Goal: Task Accomplishment & Management: Use online tool/utility

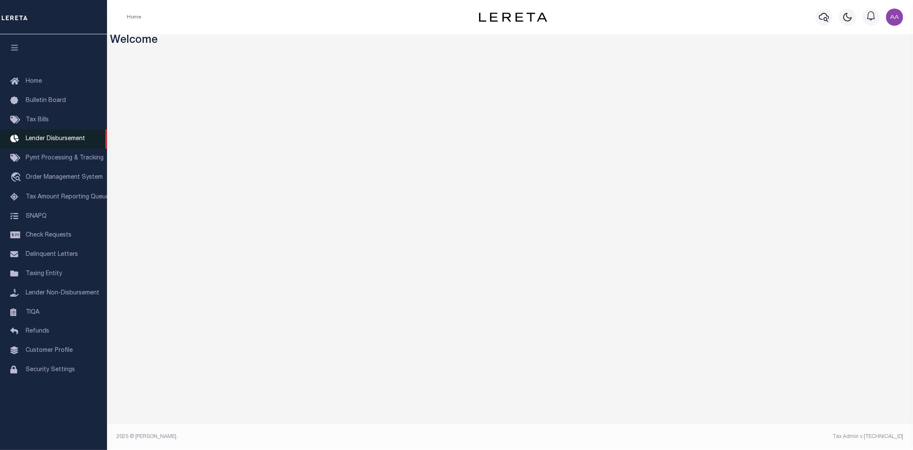
click at [62, 142] on span "Lender Disbursement" at bounding box center [56, 139] width 60 height 6
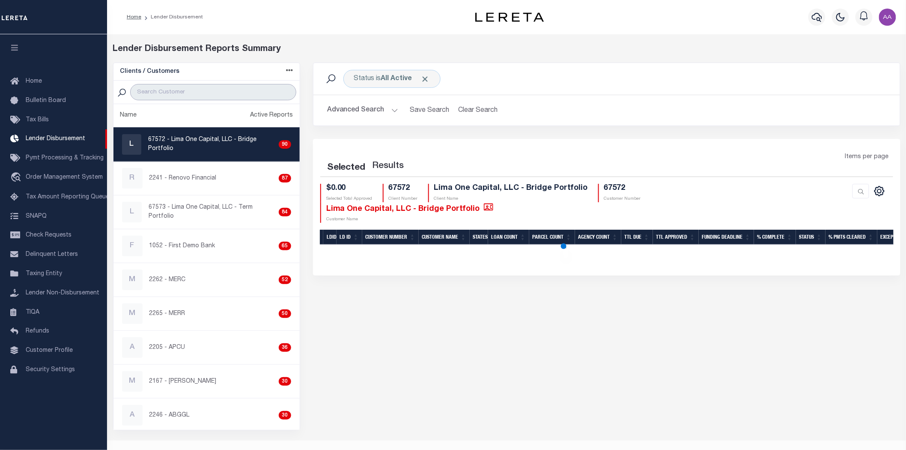
click at [157, 90] on input "search" at bounding box center [213, 92] width 166 height 16
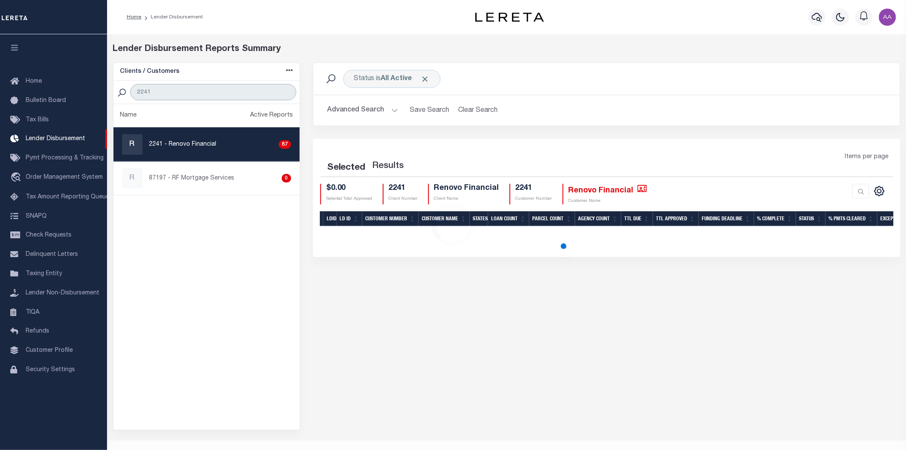
type input "2241"
click at [197, 146] on p "2241 - Renovo Financial" at bounding box center [182, 144] width 67 height 9
checkbox input "true"
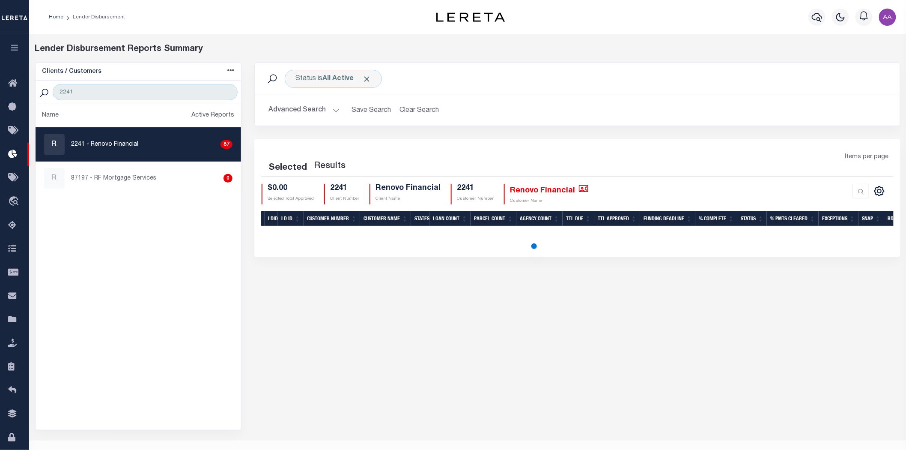
click at [301, 106] on button "Advanced Search" at bounding box center [304, 110] width 71 height 17
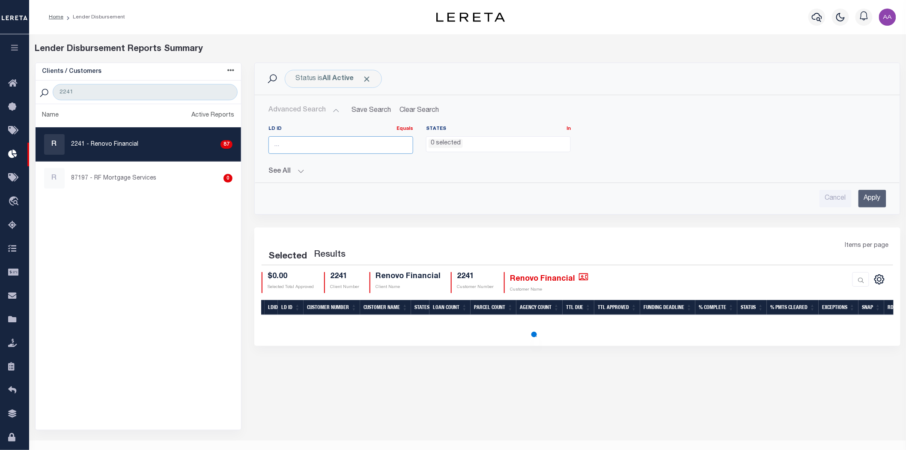
click at [303, 142] on input "number" at bounding box center [341, 145] width 145 height 18
type input "45679"
click at [864, 196] on input "Apply" at bounding box center [873, 199] width 28 height 18
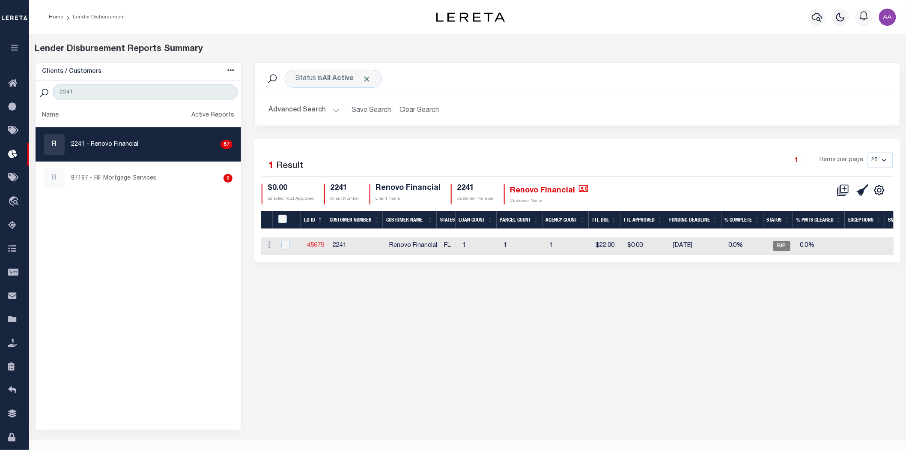
click at [315, 242] on link "45679" at bounding box center [315, 245] width 17 height 6
checkbox input "true"
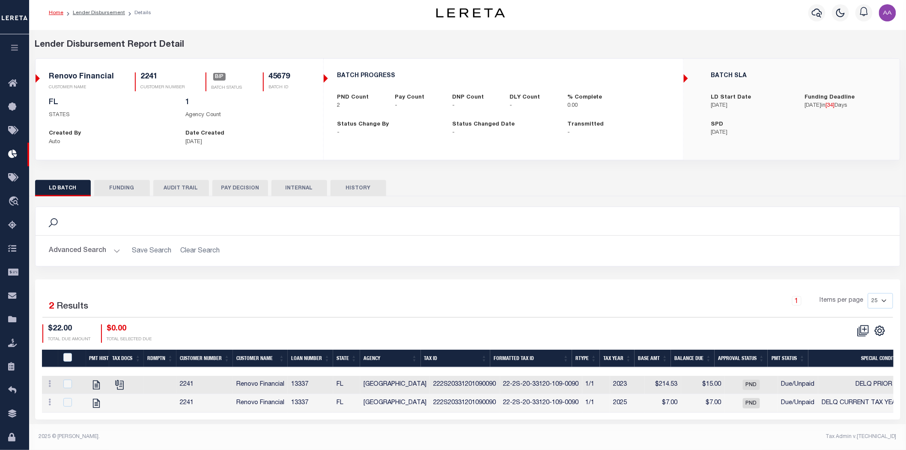
scroll to position [6, 0]
click at [67, 382] on input "checkbox" at bounding box center [67, 383] width 9 height 9
checkbox input "true"
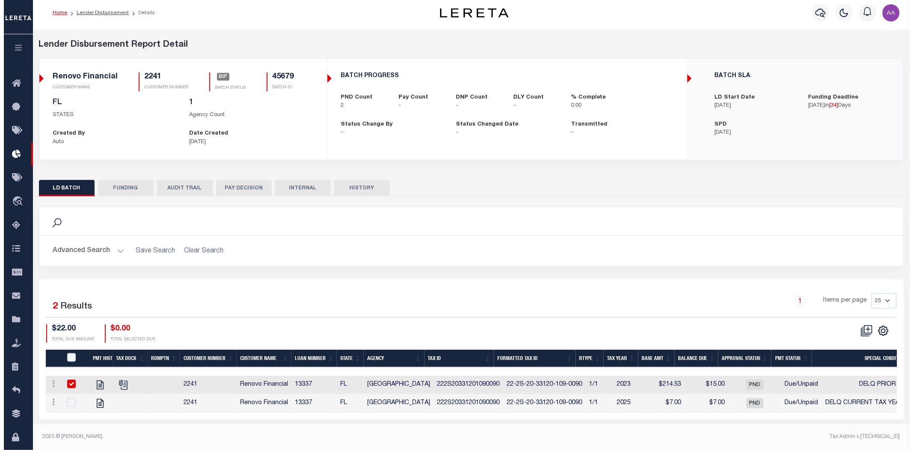
scroll to position [5, 0]
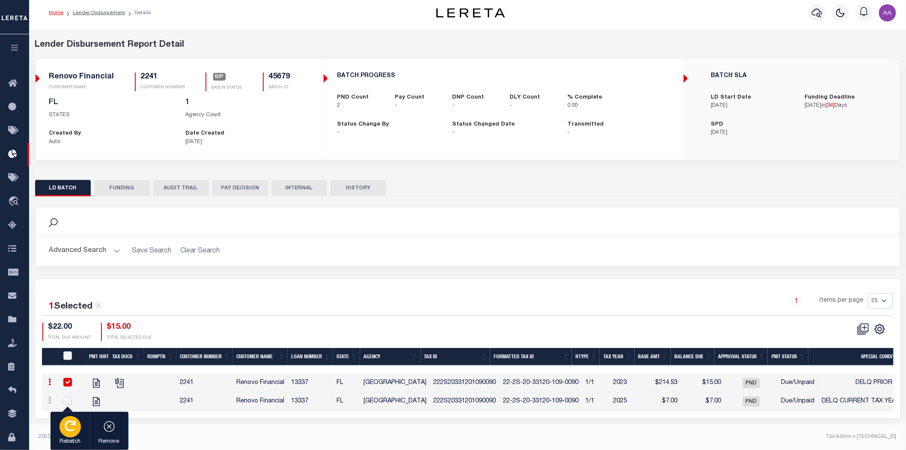
click at [71, 430] on icon "button" at bounding box center [70, 425] width 11 height 11
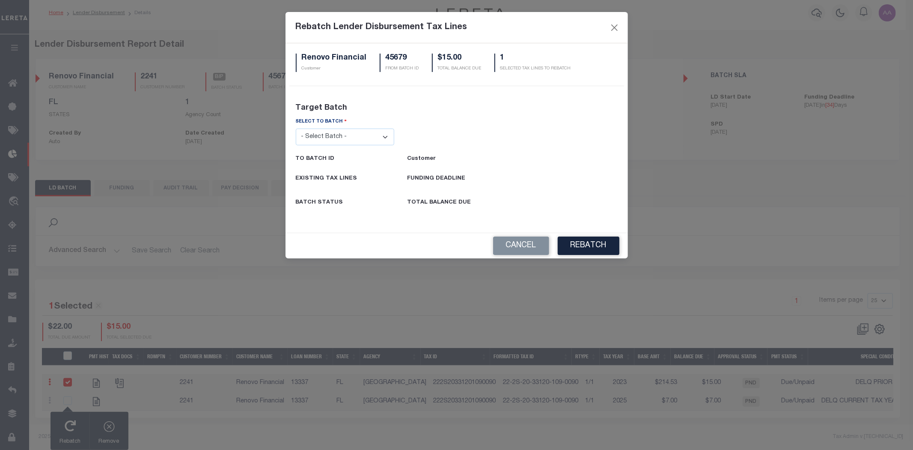
click at [360, 139] on select "- Select Batch - 26663 26855 26956 27025 27280 27289 27451 27735 27752 27755 27…" at bounding box center [345, 136] width 99 height 17
click at [296, 128] on select "- Select Batch - 26663 26855 26956 27025 27280 27289 27451 27735 27752 27755 27…" at bounding box center [345, 136] width 99 height 17
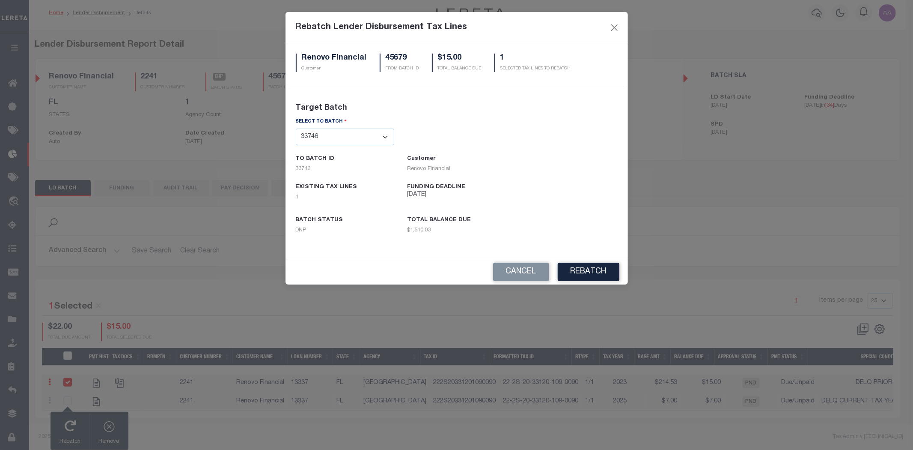
click at [373, 131] on select "- Select Batch - 26663 26855 26956 27025 27280 27289 27451 27735 27752 27755 27…" at bounding box center [345, 136] width 99 height 17
select select "45680"
click at [296, 128] on select "- Select Batch - 26663 26855 26956 27025 27280 27289 27451 27735 27752 27755 27…" at bounding box center [345, 136] width 99 height 17
click at [580, 270] on button "REBATCH" at bounding box center [589, 272] width 62 height 18
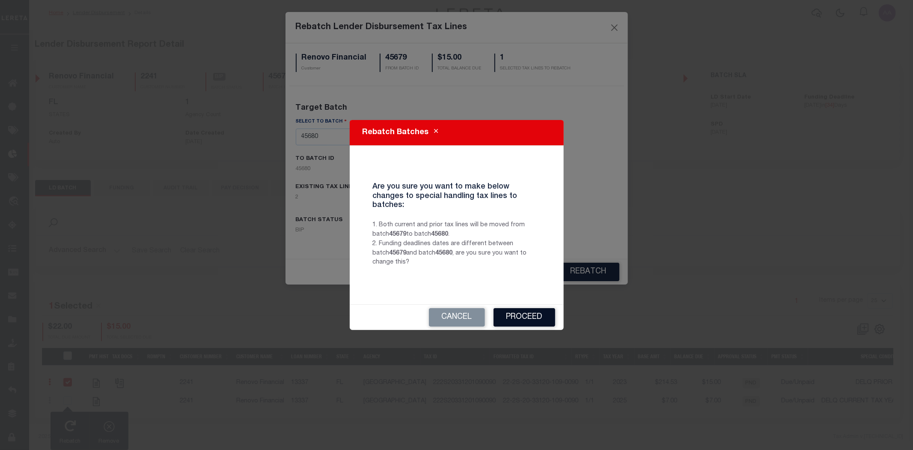
click at [531, 314] on button "Proceed" at bounding box center [525, 317] width 62 height 18
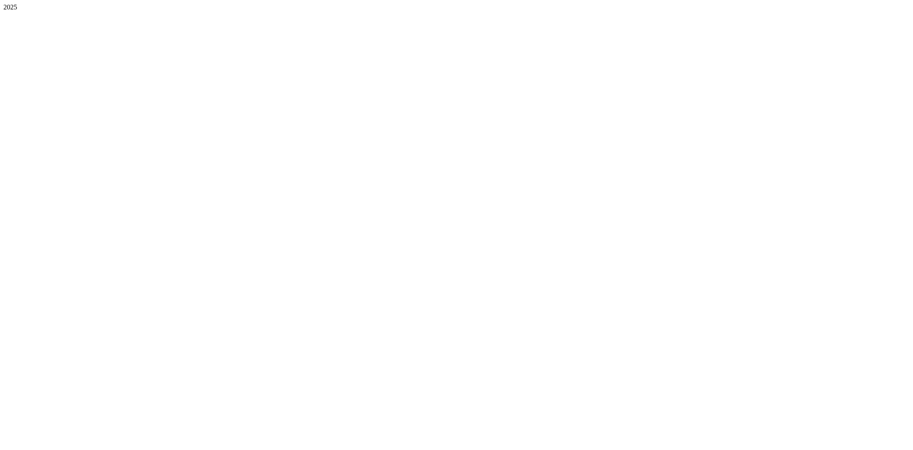
scroll to position [0, 0]
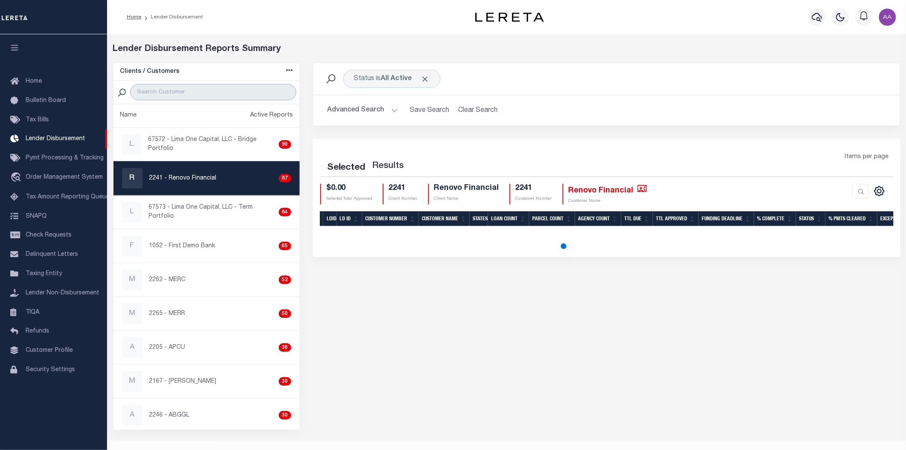
click at [191, 99] on input "search" at bounding box center [213, 92] width 166 height 16
click at [578, 51] on div "Lender Disbursement Reports Summary" at bounding box center [507, 49] width 788 height 13
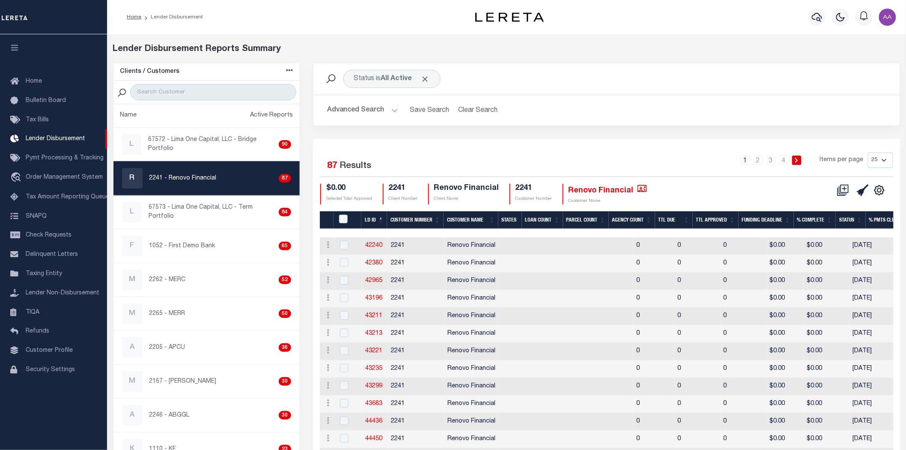
click at [366, 108] on button "Advanced Search" at bounding box center [362, 110] width 71 height 17
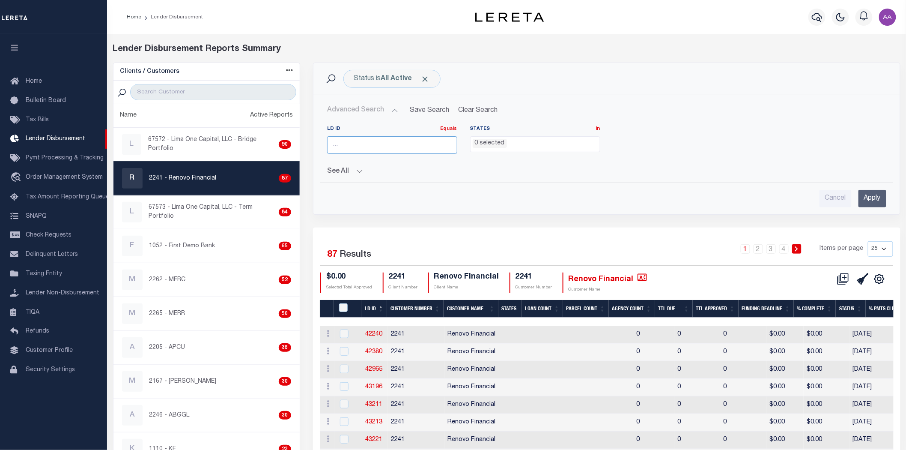
click at [366, 148] on input "number" at bounding box center [392, 145] width 130 height 18
type input "45679"
click at [879, 198] on input "Apply" at bounding box center [873, 199] width 28 height 18
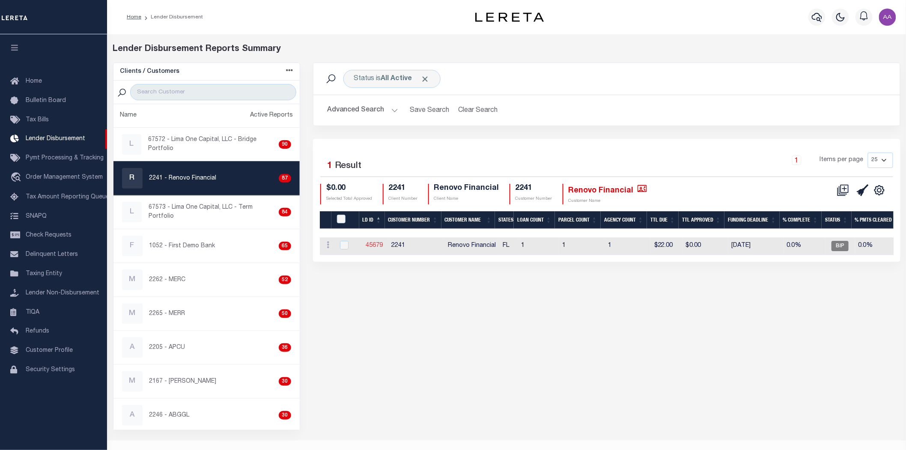
click at [366, 248] on link "45679" at bounding box center [374, 245] width 17 height 6
checkbox input "true"
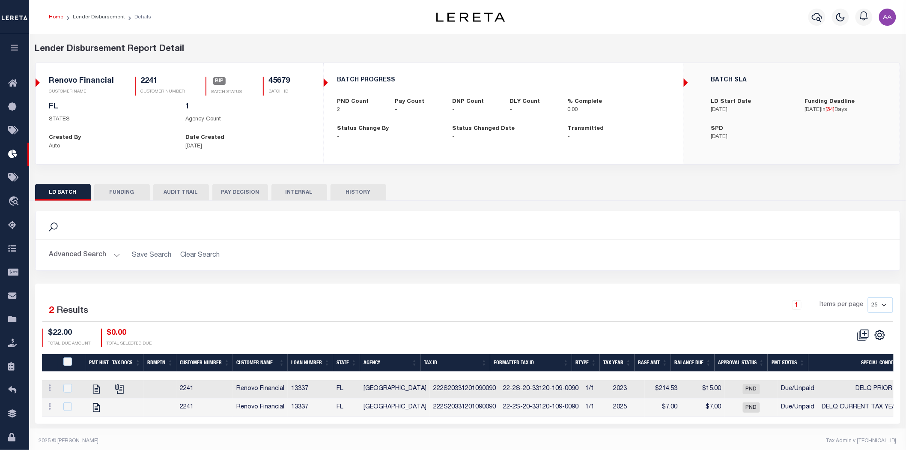
scroll to position [6, 0]
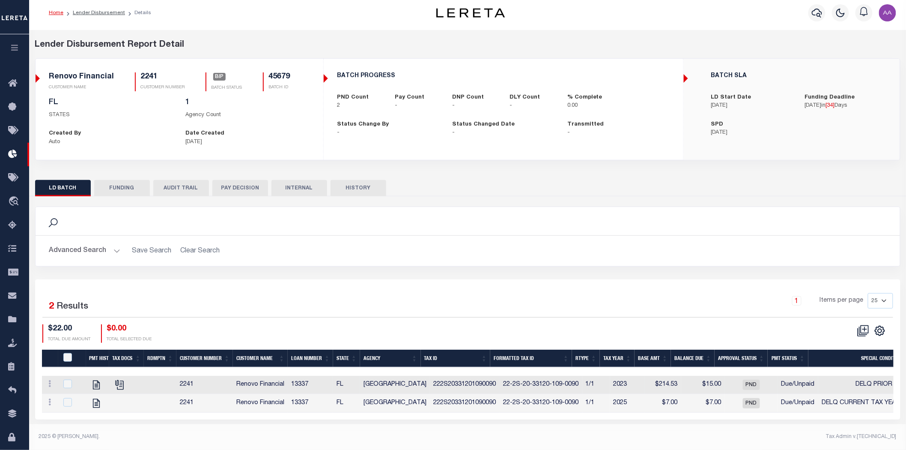
click at [63, 383] on div at bounding box center [72, 383] width 21 height 9
checkbox input "true"
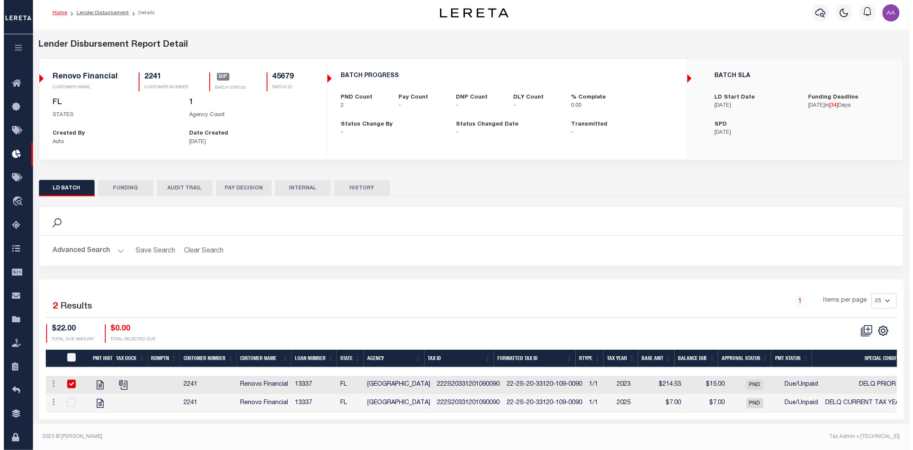
scroll to position [5, 0]
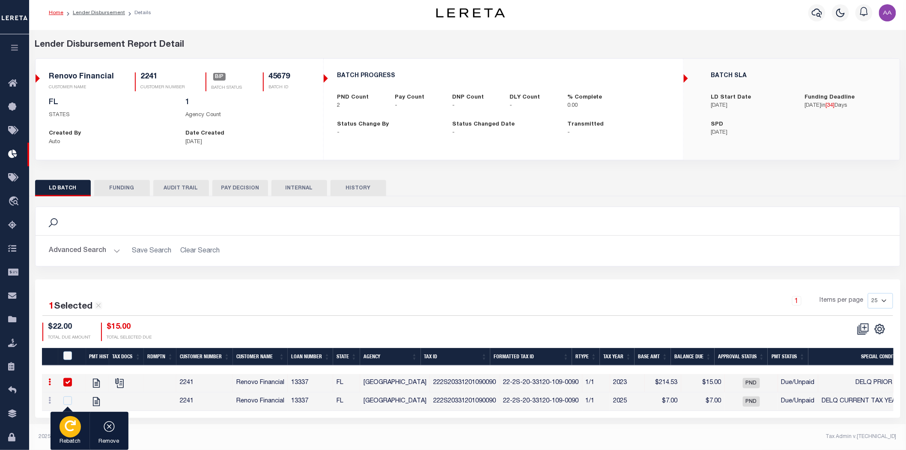
click at [77, 427] on div "button" at bounding box center [70, 426] width 21 height 21
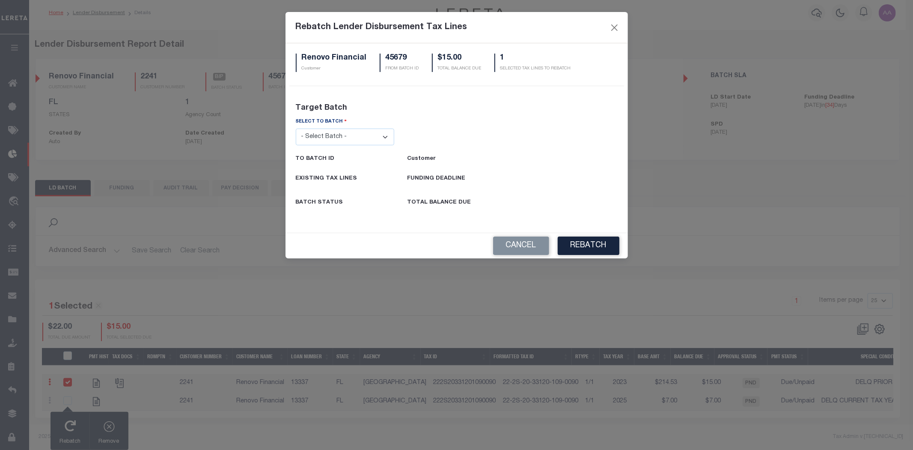
click at [339, 137] on select "- Select Batch - 26663 26855 26956 27025 27280 27289 27451 27735 27752 27755 27…" at bounding box center [345, 136] width 99 height 17
select select "45678"
click at [296, 128] on select "- Select Batch - 26663 26855 26956 27025 27280 27289 27451 27735 27752 27755 27…" at bounding box center [345, 136] width 99 height 17
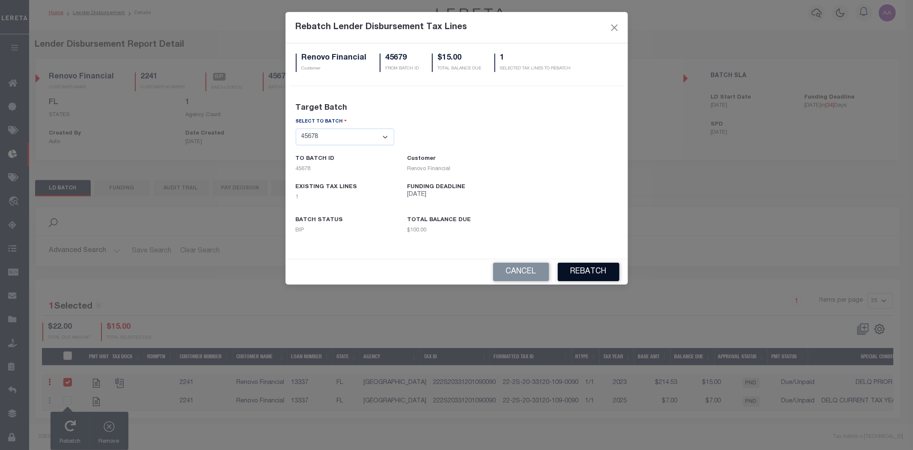
click at [597, 270] on button "REBATCH" at bounding box center [589, 272] width 62 height 18
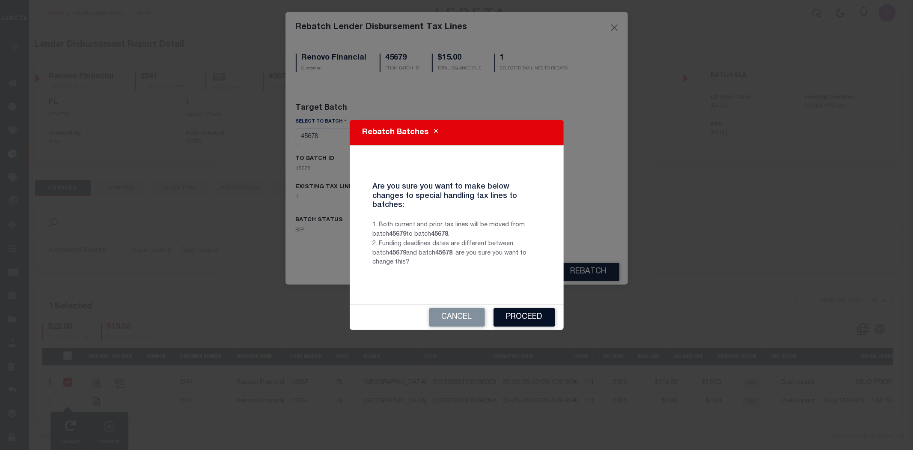
click at [531, 315] on button "Proceed" at bounding box center [525, 317] width 62 height 18
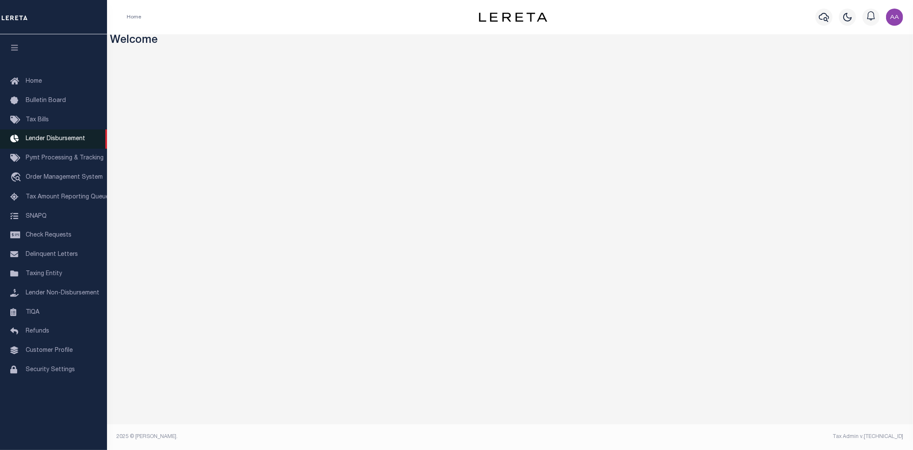
click at [53, 143] on link "Lender Disbursement" at bounding box center [53, 138] width 107 height 19
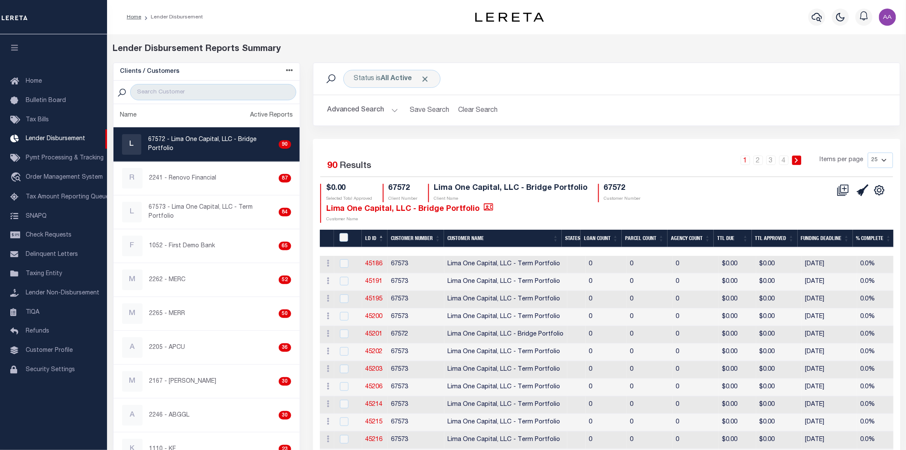
click at [379, 114] on button "Advanced Search" at bounding box center [362, 110] width 71 height 17
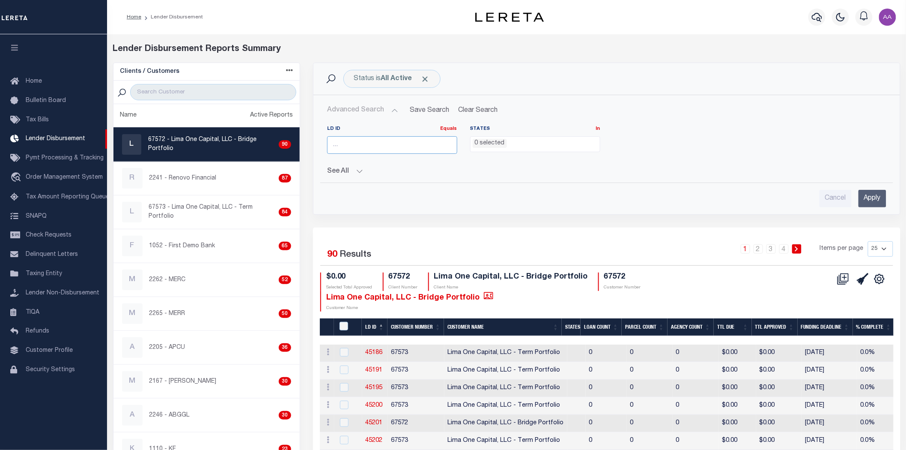
click at [354, 146] on input "number" at bounding box center [392, 145] width 130 height 18
type input "45679"
click at [874, 197] on input "Apply" at bounding box center [873, 199] width 28 height 18
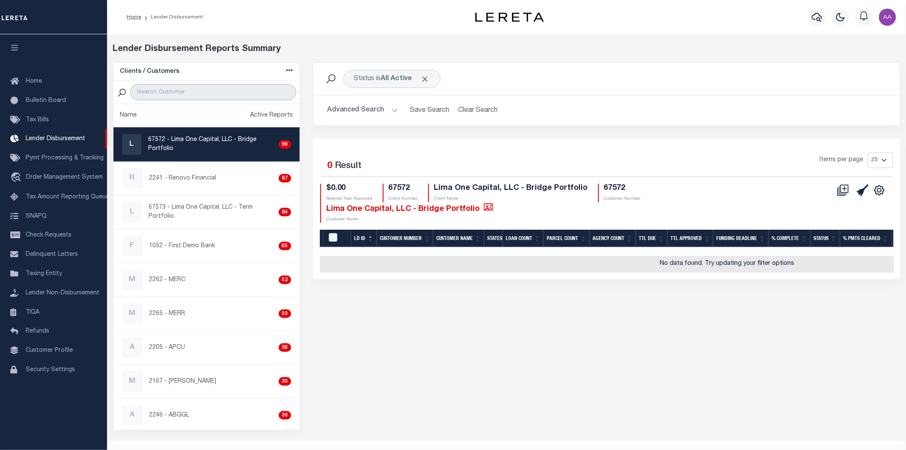
click at [200, 90] on input "search" at bounding box center [213, 92] width 166 height 16
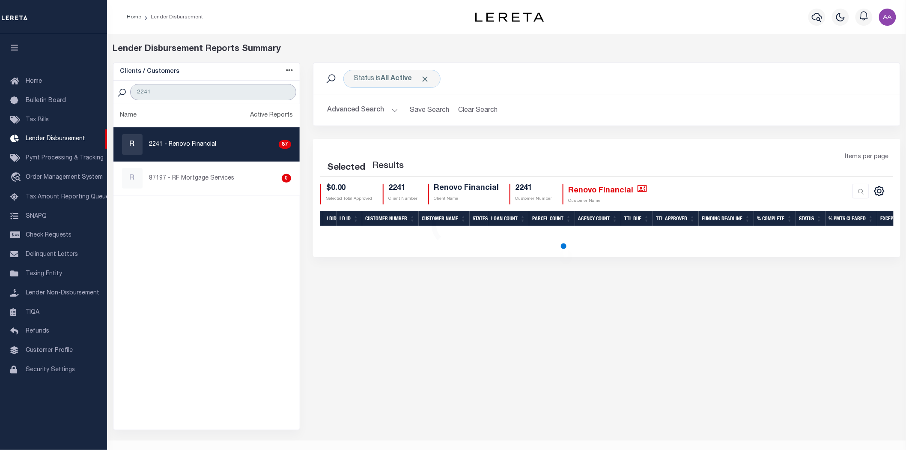
type input "2241"
click at [199, 140] on p "2241 - Renovo Financial" at bounding box center [182, 144] width 67 height 9
checkbox input "true"
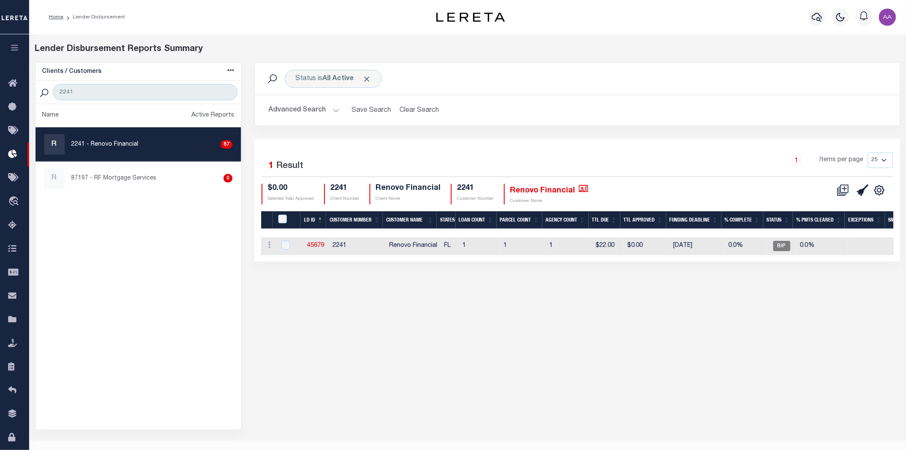
click at [335, 108] on button "Advanced Search" at bounding box center [304, 110] width 71 height 17
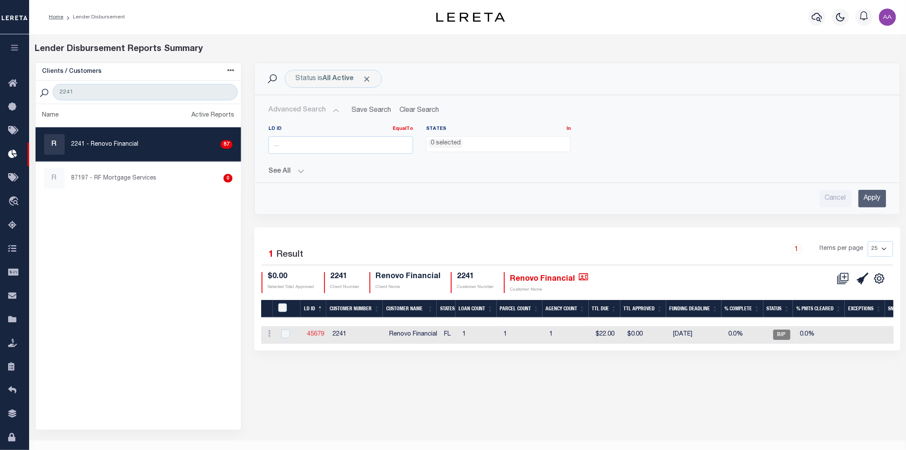
click at [317, 331] on link "45679" at bounding box center [315, 334] width 17 height 6
checkbox input "true"
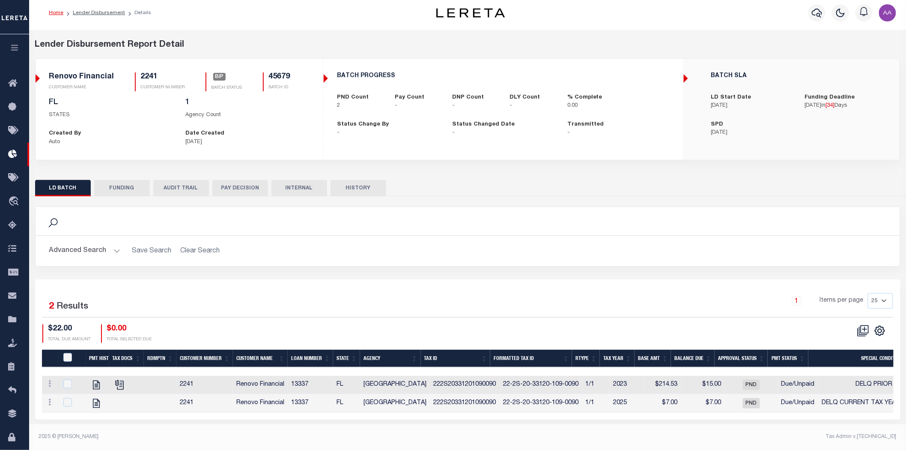
scroll to position [6, 0]
click at [63, 383] on input "checkbox" at bounding box center [67, 383] width 9 height 9
checkbox input "true"
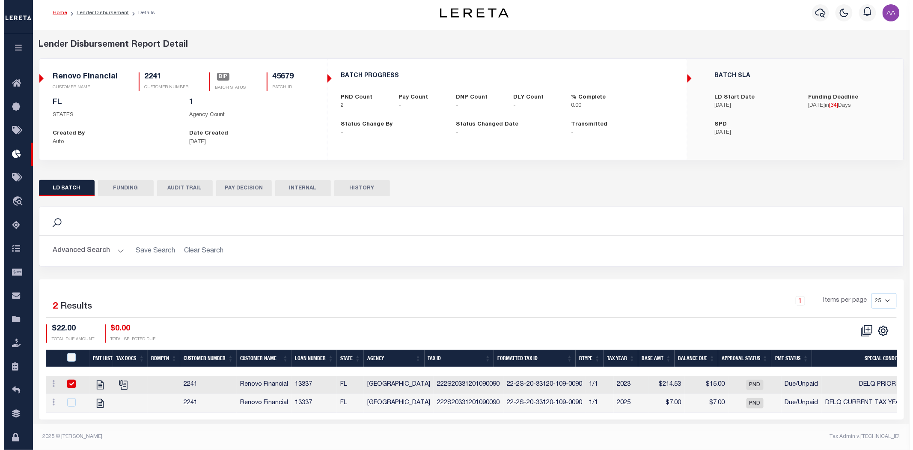
scroll to position [5, 0]
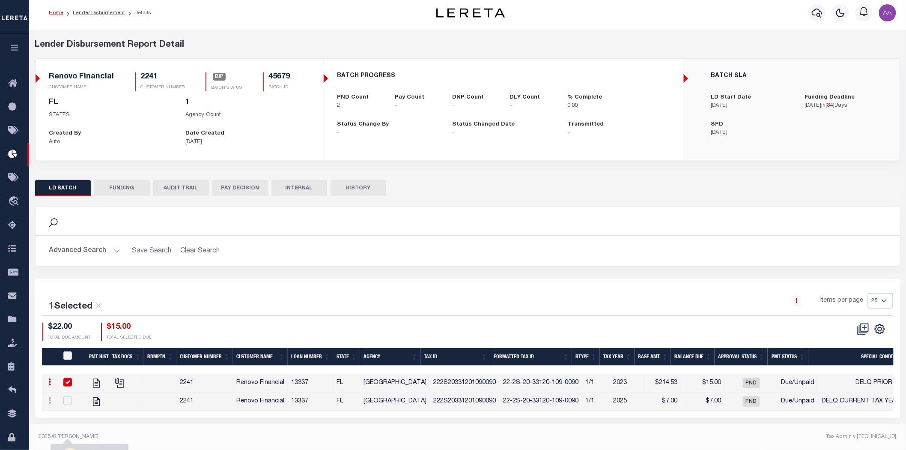
click at [69, 440] on p "Rebatch" at bounding box center [70, 441] width 21 height 9
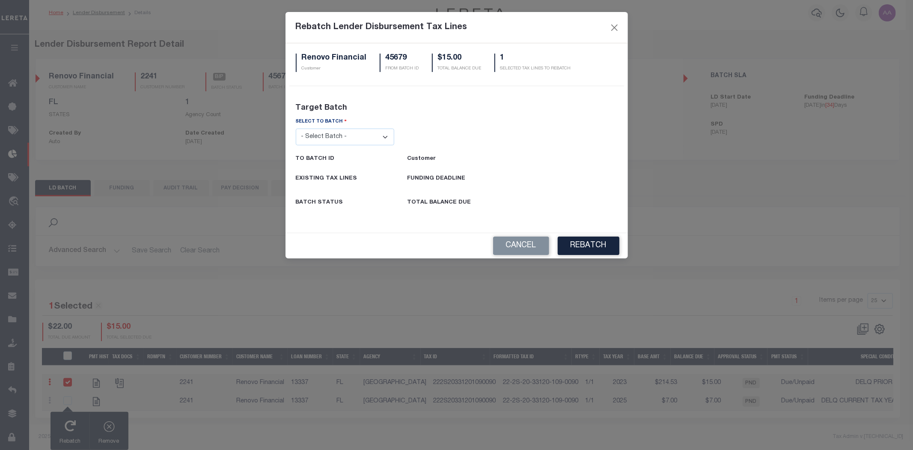
click at [343, 138] on select "- Select Batch - 26663 26855 26956 27025 27280 27289 27451 27735 27752 27755 27…" at bounding box center [345, 136] width 99 height 17
select select "43332"
click at [296, 128] on select "- Select Batch - 26663 26855 26956 27025 27280 27289 27451 27735 27752 27755 27…" at bounding box center [345, 136] width 99 height 17
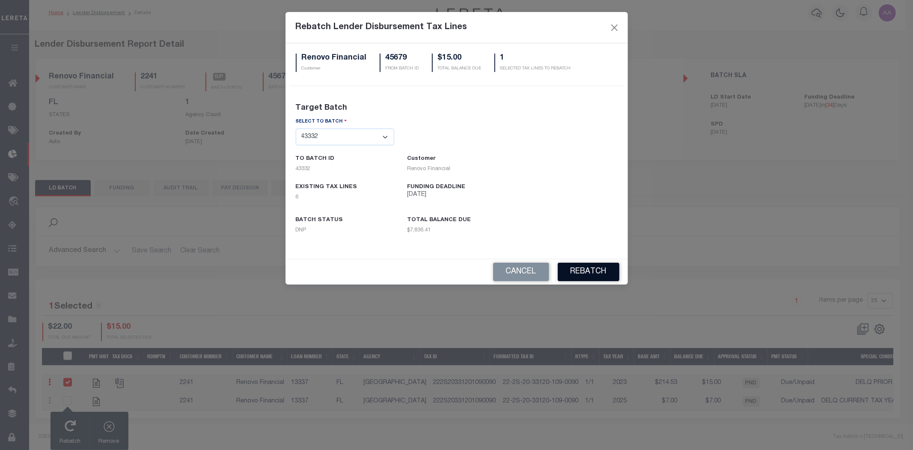
click at [588, 275] on button "REBATCH" at bounding box center [589, 272] width 62 height 18
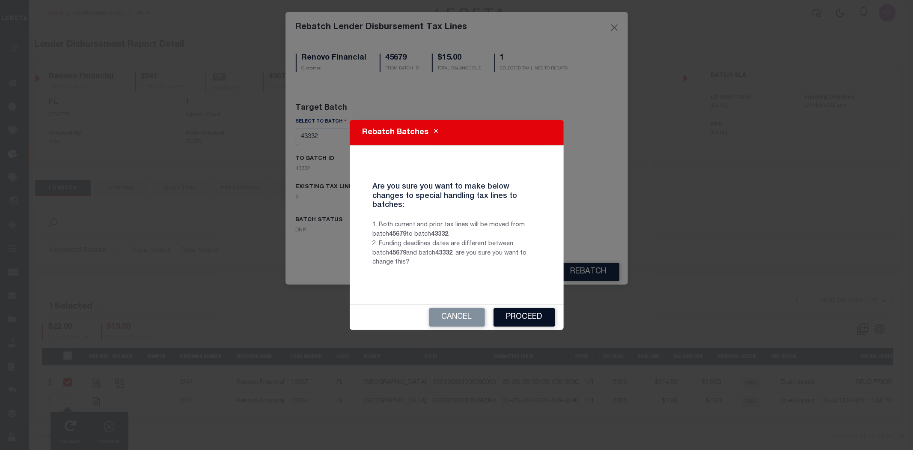
click at [525, 316] on button "Proceed" at bounding box center [525, 317] width 62 height 18
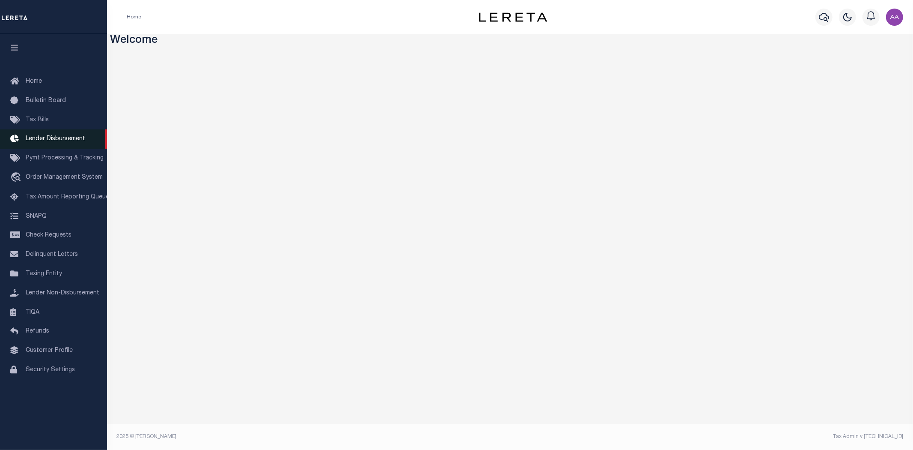
click at [69, 139] on span "Lender Disbursement" at bounding box center [56, 139] width 60 height 6
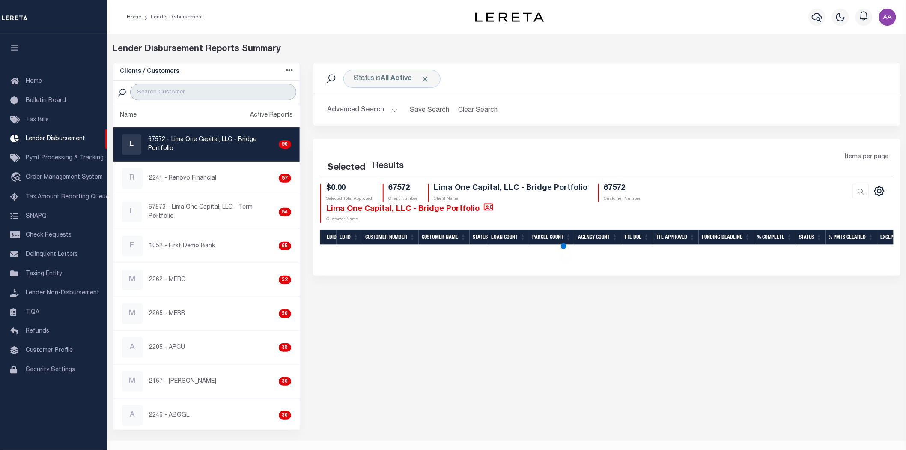
click at [152, 95] on input "search" at bounding box center [213, 92] width 166 height 16
type input "2241"
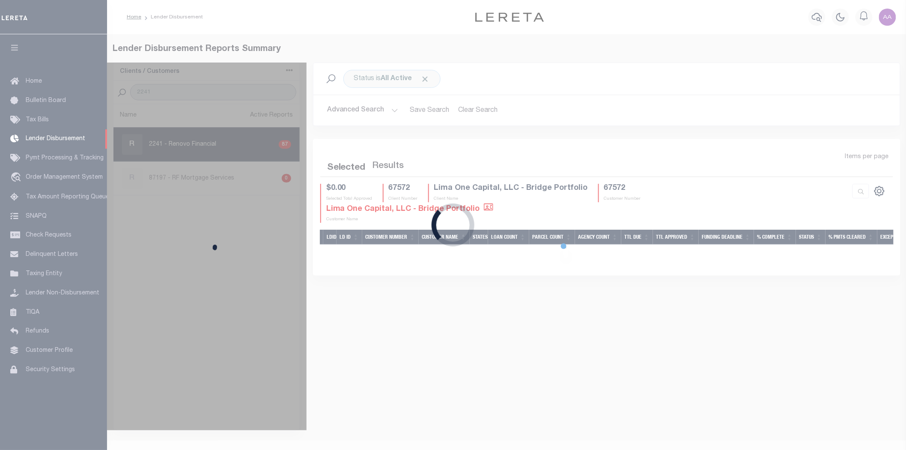
select select
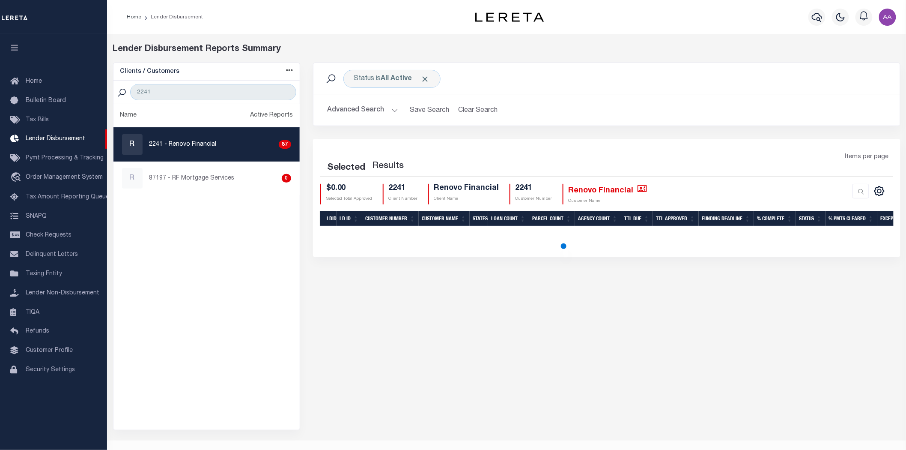
click at [367, 108] on button "Advanced Search" at bounding box center [362, 110] width 71 height 17
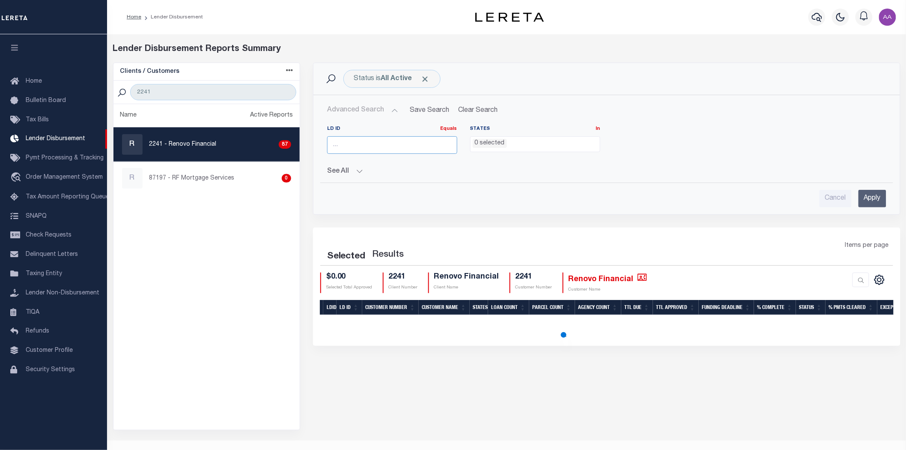
click at [354, 146] on input "number" at bounding box center [392, 145] width 130 height 18
type input "45679"
click at [881, 197] on input "Apply" at bounding box center [873, 199] width 28 height 18
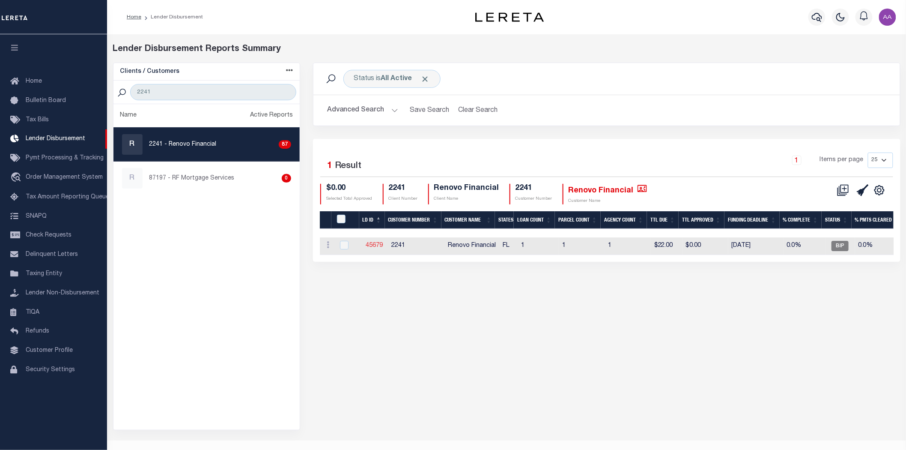
click at [372, 246] on link "45679" at bounding box center [374, 245] width 17 height 6
checkbox input "true"
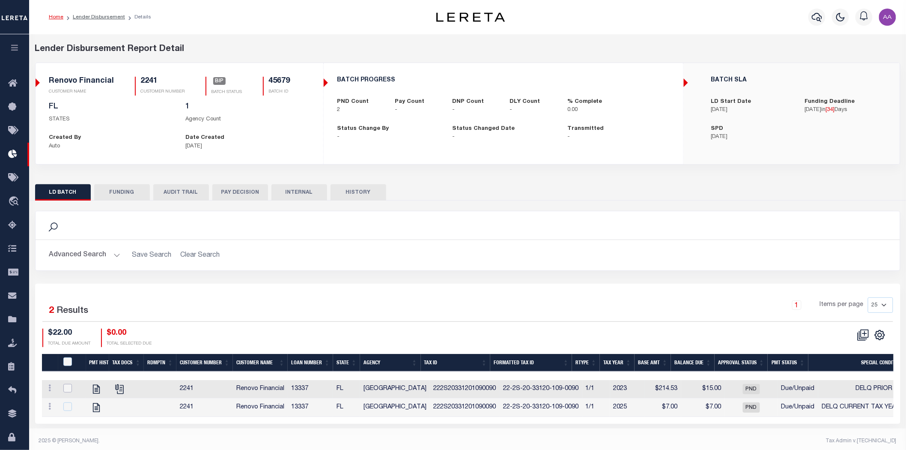
click at [66, 390] on input "checkbox" at bounding box center [67, 388] width 9 height 9
checkbox input "true"
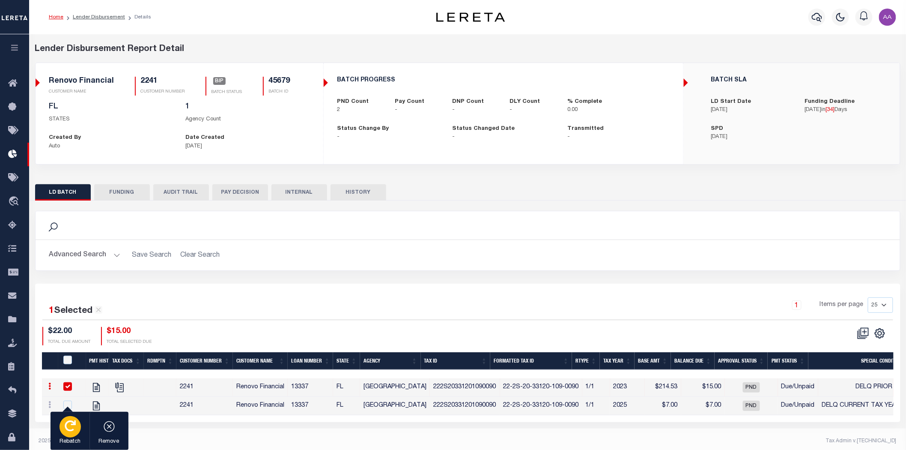
click at [73, 429] on icon "button" at bounding box center [70, 425] width 11 height 11
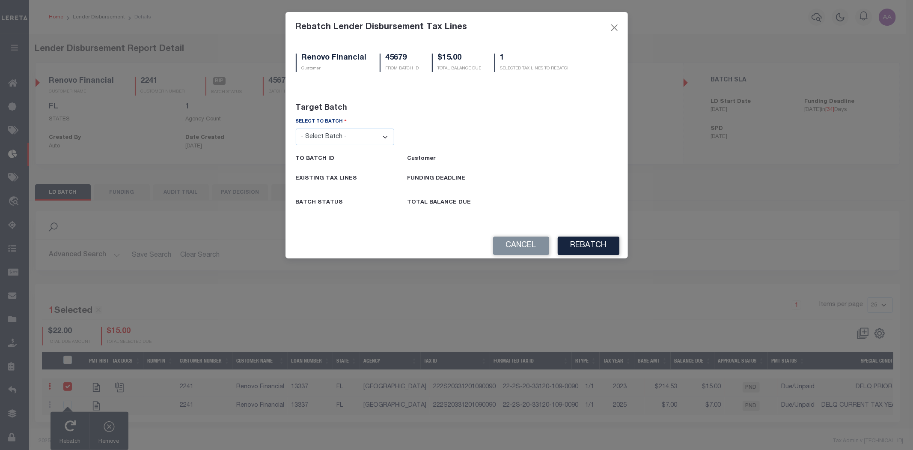
click at [318, 139] on select "- Select Batch - 26663 26855 26956 27025 27280 27289 27451 27735 27752 27755 27…" at bounding box center [345, 136] width 99 height 17
select select "36961"
click at [296, 128] on select "- Select Batch - 26663 26855 26956 27025 27280 27289 27451 27735 27752 27755 27…" at bounding box center [345, 136] width 99 height 17
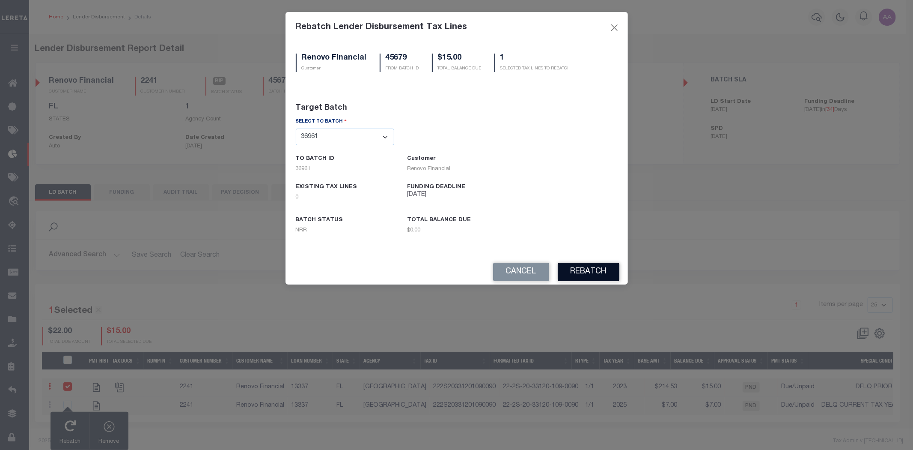
click at [591, 273] on button "REBATCH" at bounding box center [589, 272] width 62 height 18
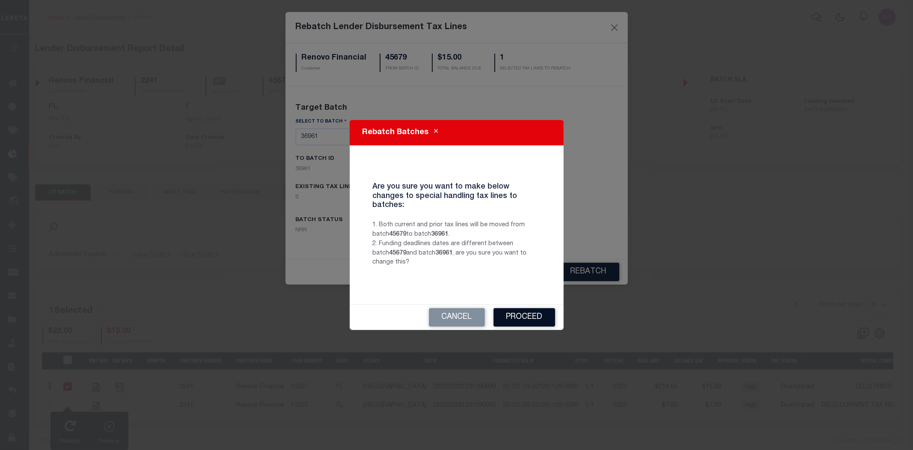
click at [528, 310] on button "Proceed" at bounding box center [525, 317] width 62 height 18
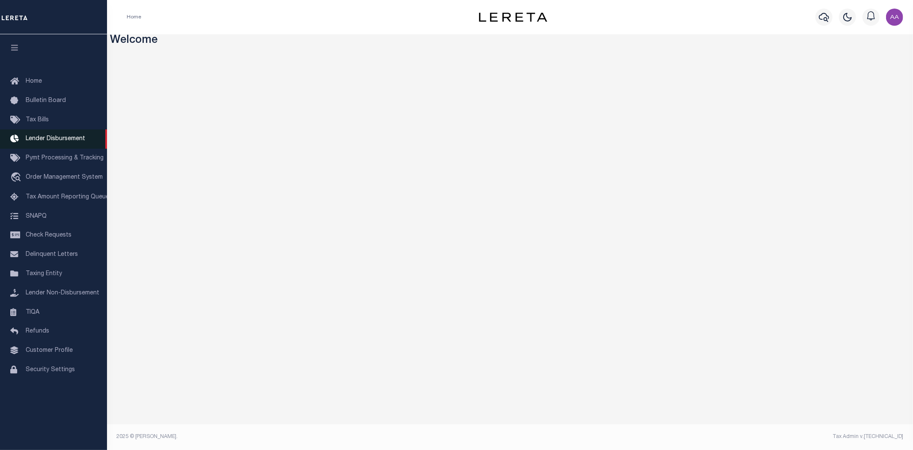
click at [51, 134] on link "Lender Disbursement" at bounding box center [53, 138] width 107 height 19
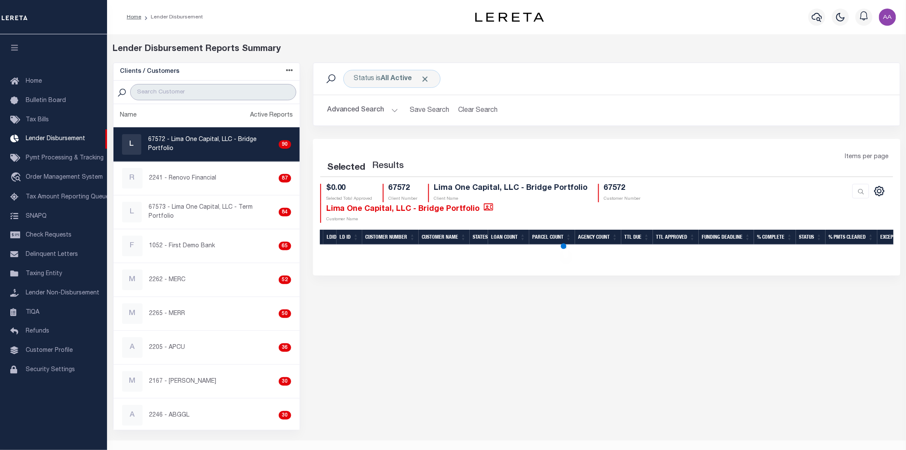
click at [181, 93] on input "search" at bounding box center [213, 92] width 166 height 16
type input "2241"
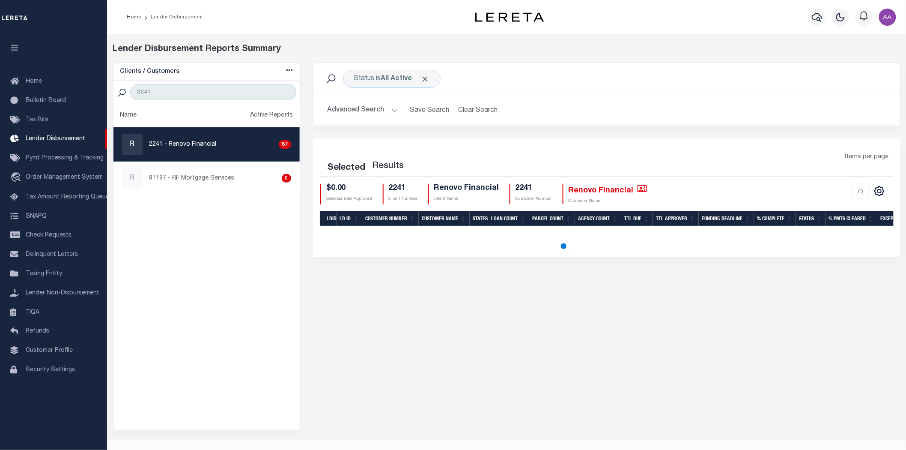
click at [358, 113] on button "Advanced Search" at bounding box center [362, 110] width 71 height 17
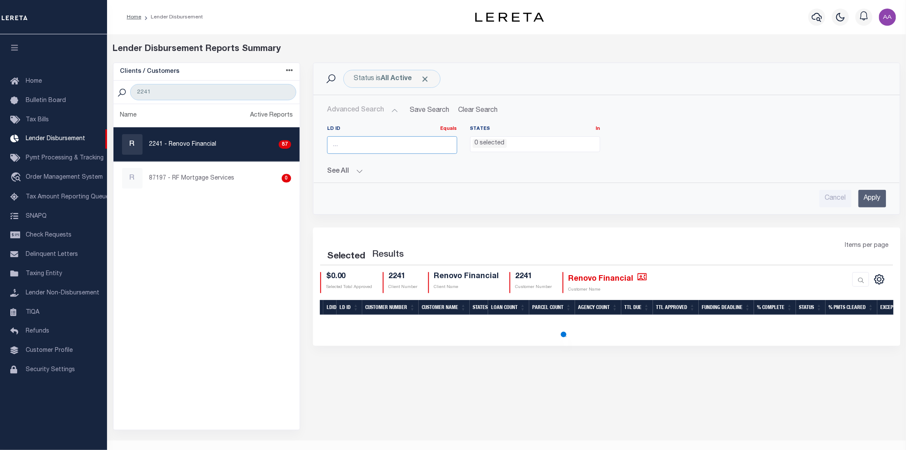
click at [375, 146] on input "number" at bounding box center [392, 145] width 130 height 18
type input "45679"
click at [872, 194] on input "Apply" at bounding box center [873, 199] width 28 height 18
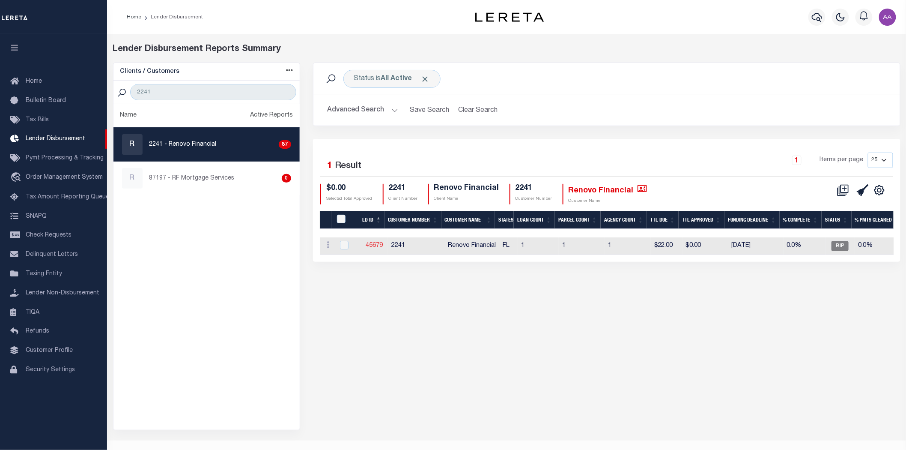
click at [373, 245] on link "45679" at bounding box center [374, 245] width 17 height 6
checkbox input "true"
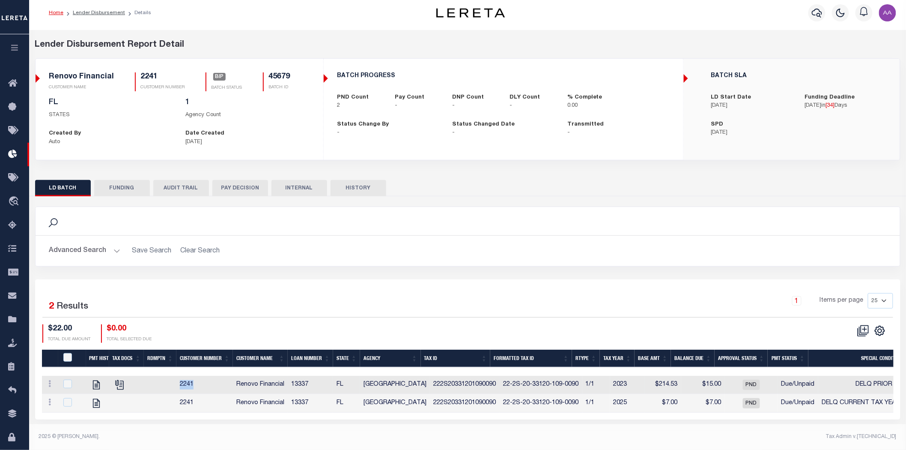
drag, startPoint x: 181, startPoint y: 384, endPoint x: 203, endPoint y: 384, distance: 22.3
click at [203, 384] on td "2241" at bounding box center [204, 385] width 57 height 18
checkbox input "true"
